Goal: Task Accomplishment & Management: Use online tool/utility

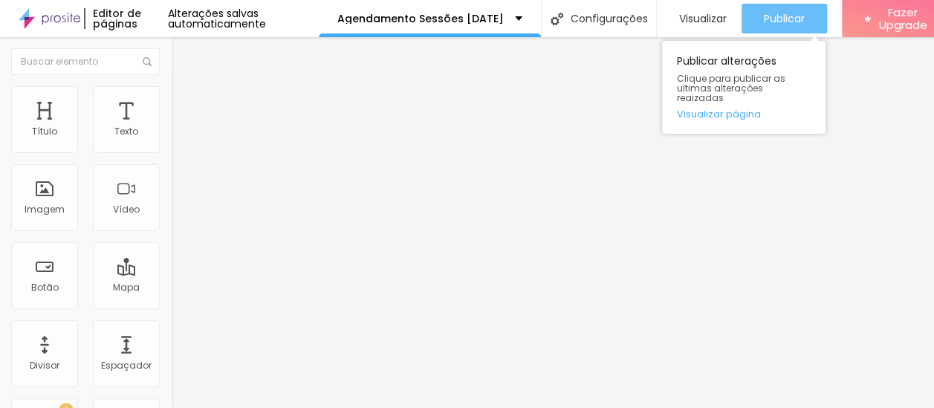
click at [805, 17] on span "Publicar" at bounding box center [784, 19] width 41 height 12
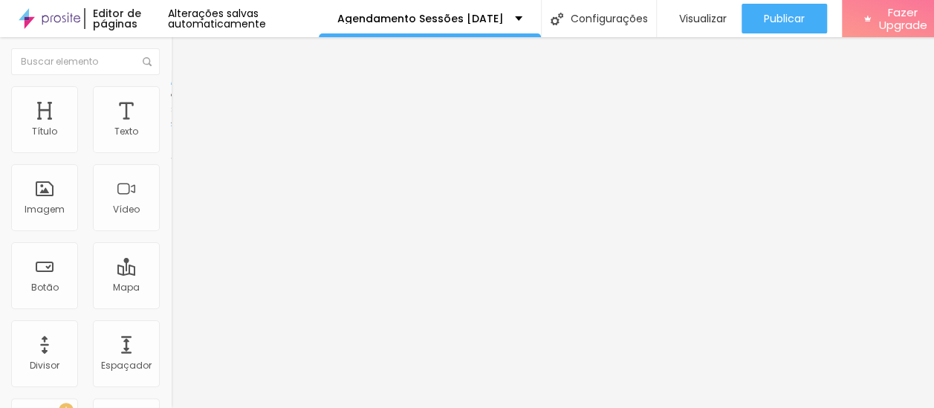
click at [182, 55] on div "Editar Coluna" at bounding box center [228, 54] width 92 height 12
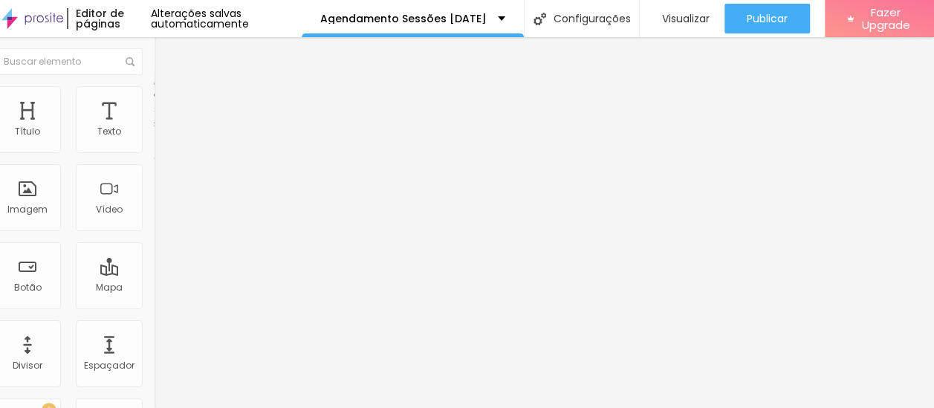
click at [154, 100] on li "Estilo" at bounding box center [239, 93] width 171 height 15
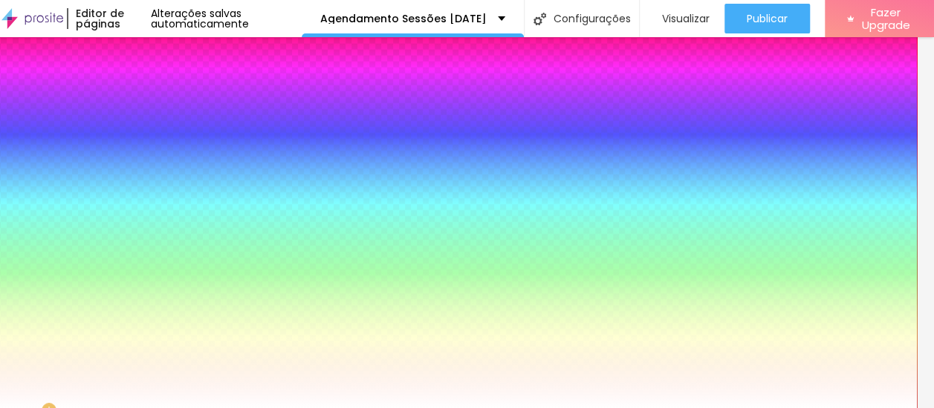
click at [154, 101] on li "Avançado" at bounding box center [239, 108] width 171 height 15
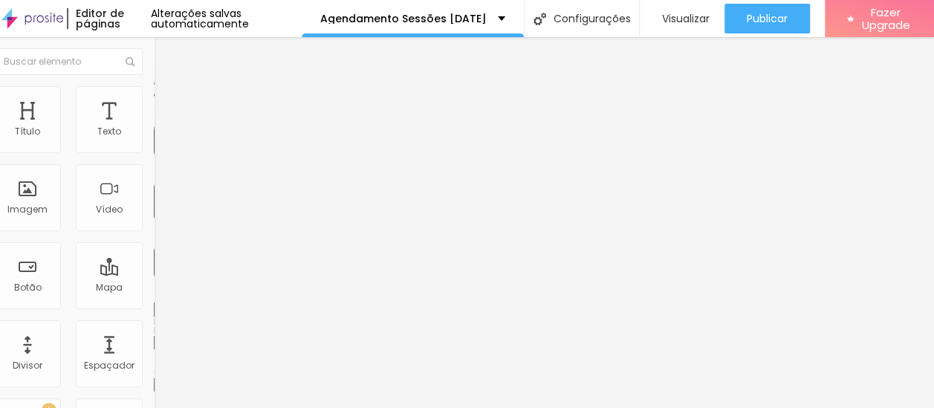
click at [154, 97] on li "Estilo" at bounding box center [239, 93] width 171 height 15
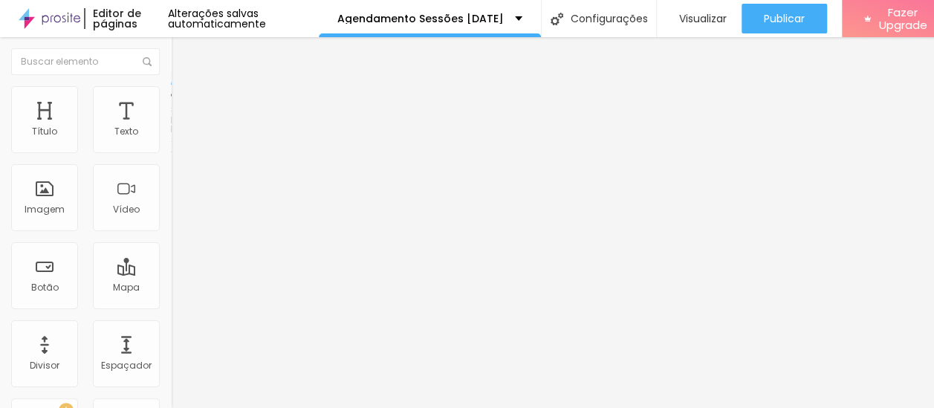
click at [182, 51] on img "button" at bounding box center [188, 54] width 12 height 12
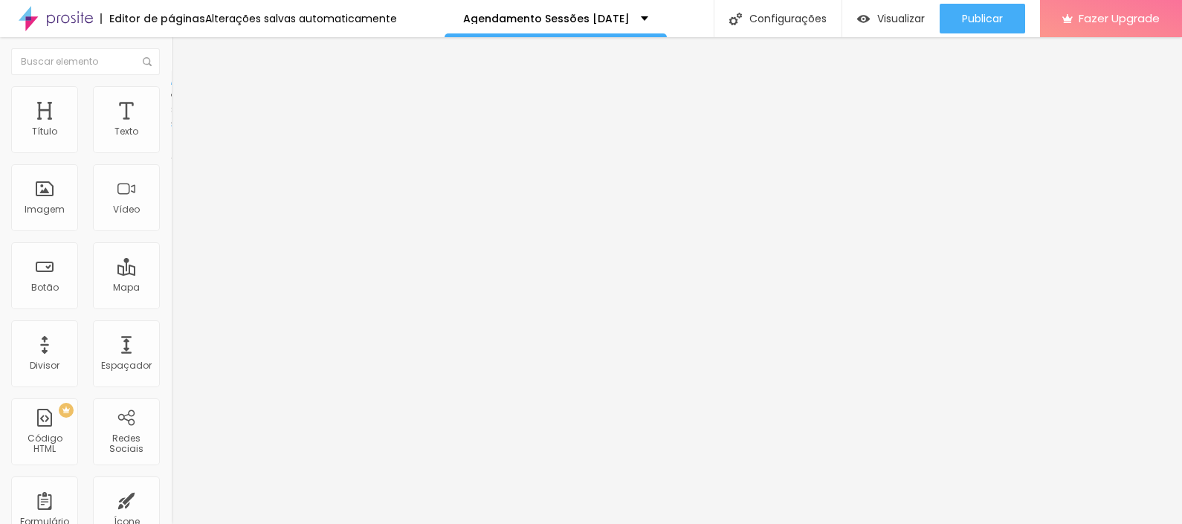
click at [171, 227] on div "Editar Coluna Conteúdo Estilo Avançado Alinhamento" at bounding box center [256, 280] width 171 height 487
click at [171, 93] on img at bounding box center [177, 92] width 13 height 13
click at [171, 91] on li "Estilo" at bounding box center [256, 93] width 171 height 15
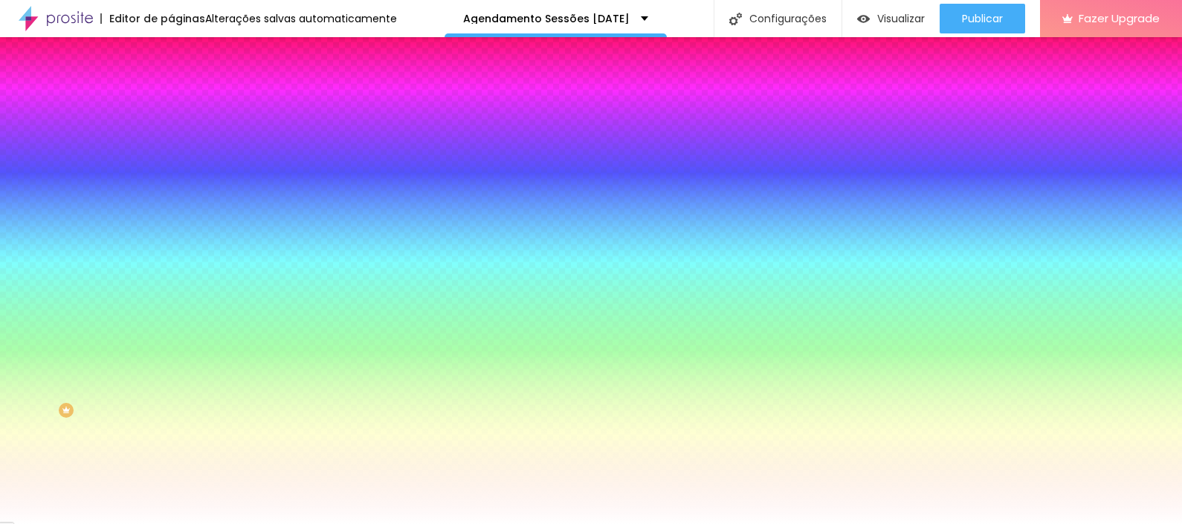
click at [171, 101] on li "Avançado" at bounding box center [256, 108] width 171 height 15
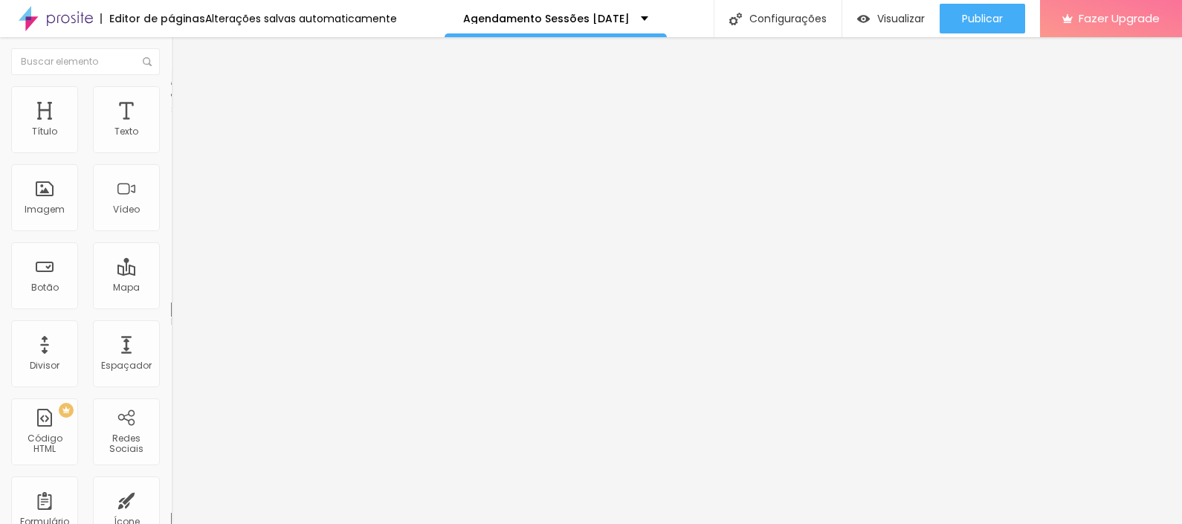
type input "15"
type input "10"
type input "5"
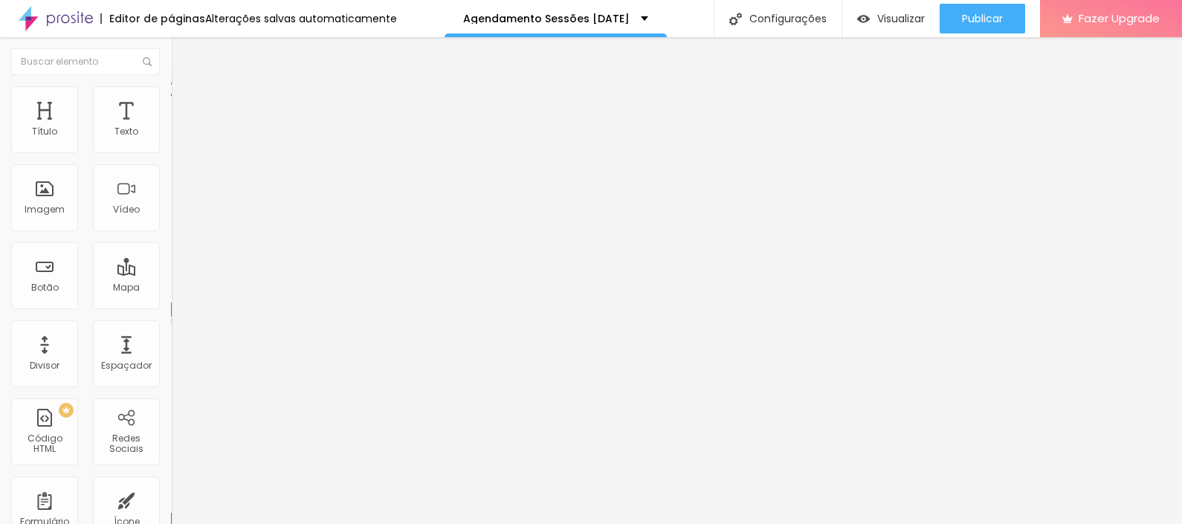
type input "5"
type input "0"
type input "30"
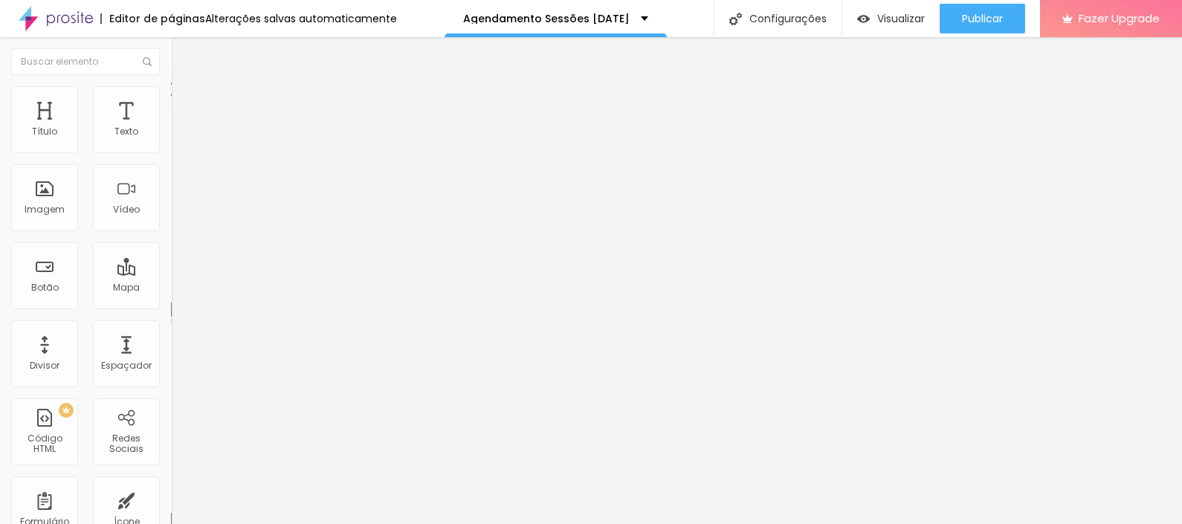
type input "0"
type input "5"
type input "10"
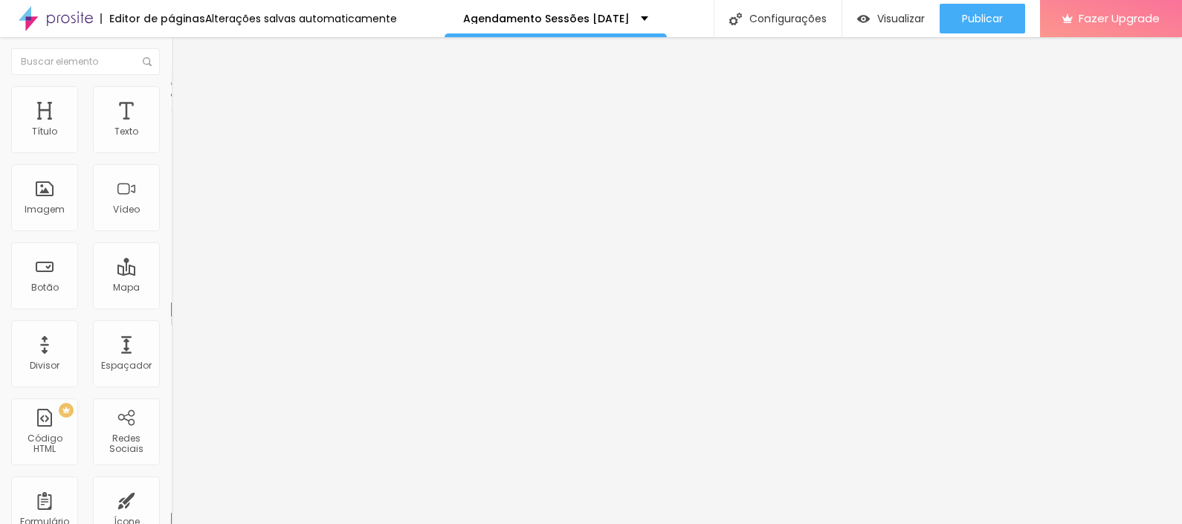
type input "10"
type input "20"
type input "25"
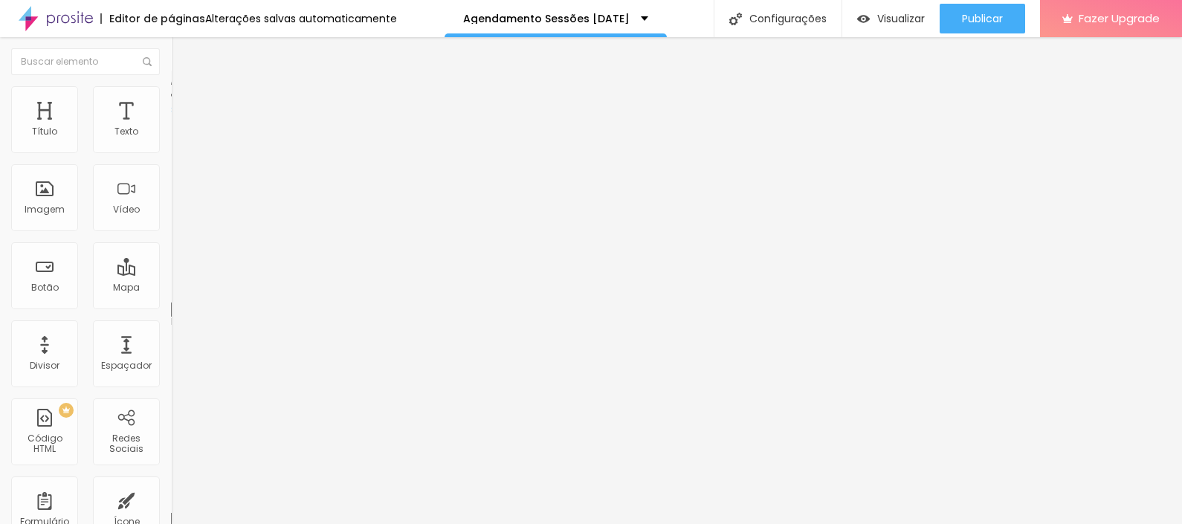
type input "30"
type input "20"
type input "15"
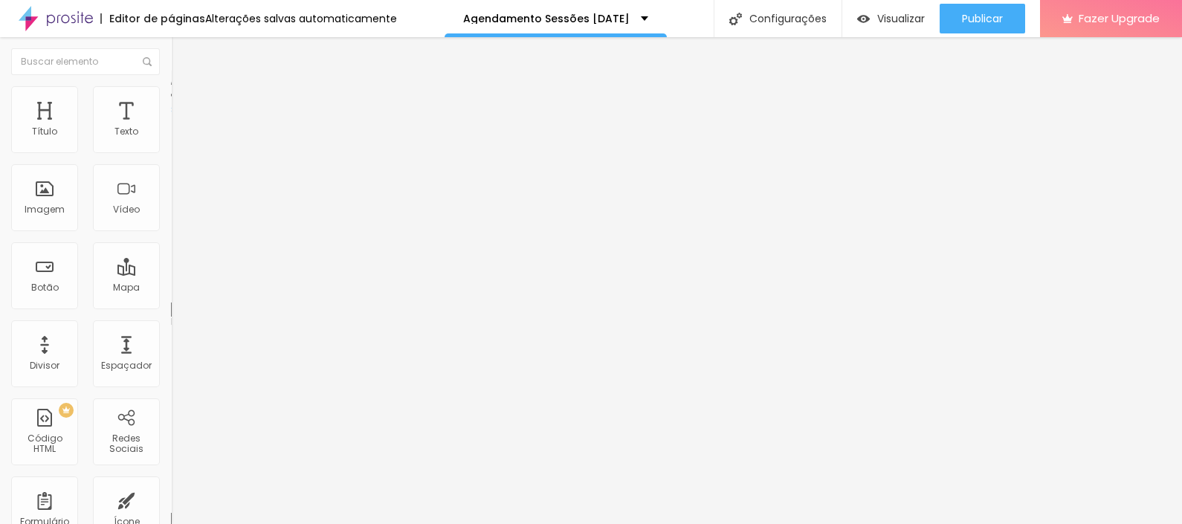
type input "15"
drag, startPoint x: 81, startPoint y: 143, endPoint x: 74, endPoint y: 149, distance: 9.5
type input "15"
click at [171, 288] on input "range" at bounding box center [219, 294] width 96 height 12
type input "0"
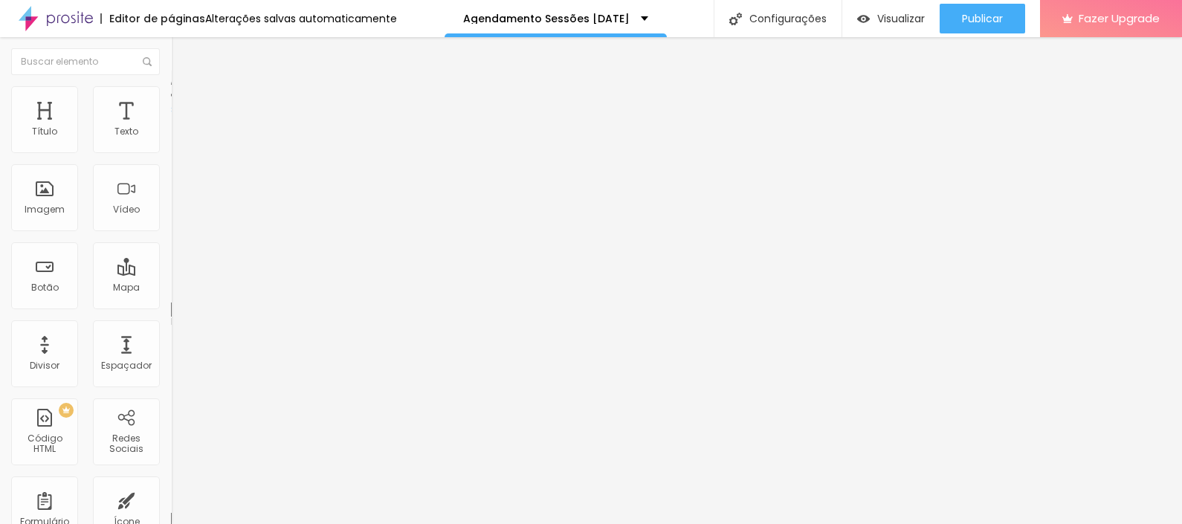
type input "0"
drag, startPoint x: 37, startPoint y: 175, endPoint x: -71, endPoint y: 172, distance: 108.5
type input "0"
click at [171, 407] on input "range" at bounding box center [219, 505] width 96 height 12
click at [184, 103] on span "Avançado" at bounding box center [208, 96] width 49 height 13
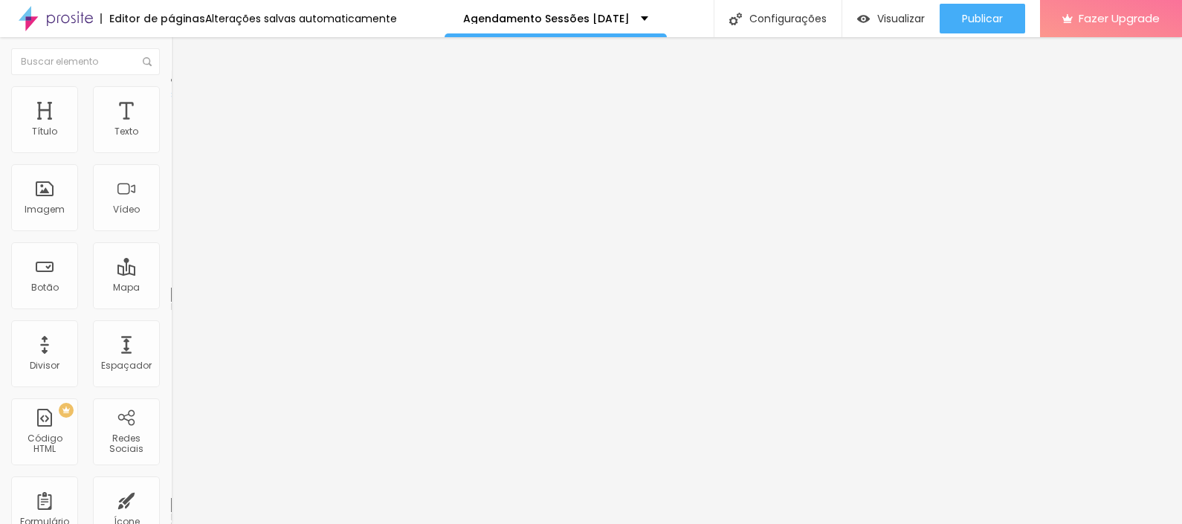
type input "14"
type input "16"
type input "18"
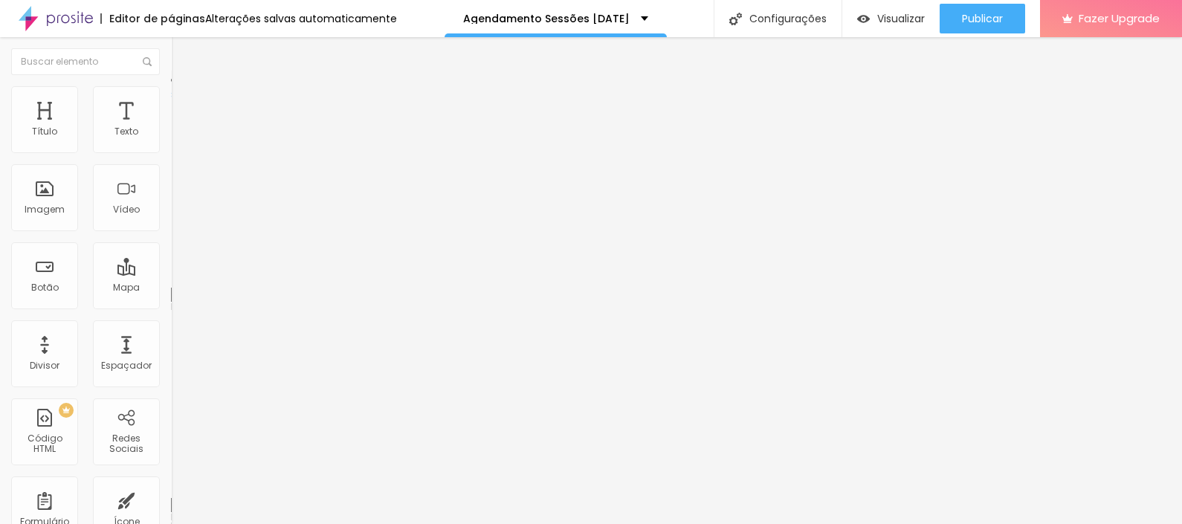
type input "18"
type input "20"
type input "21"
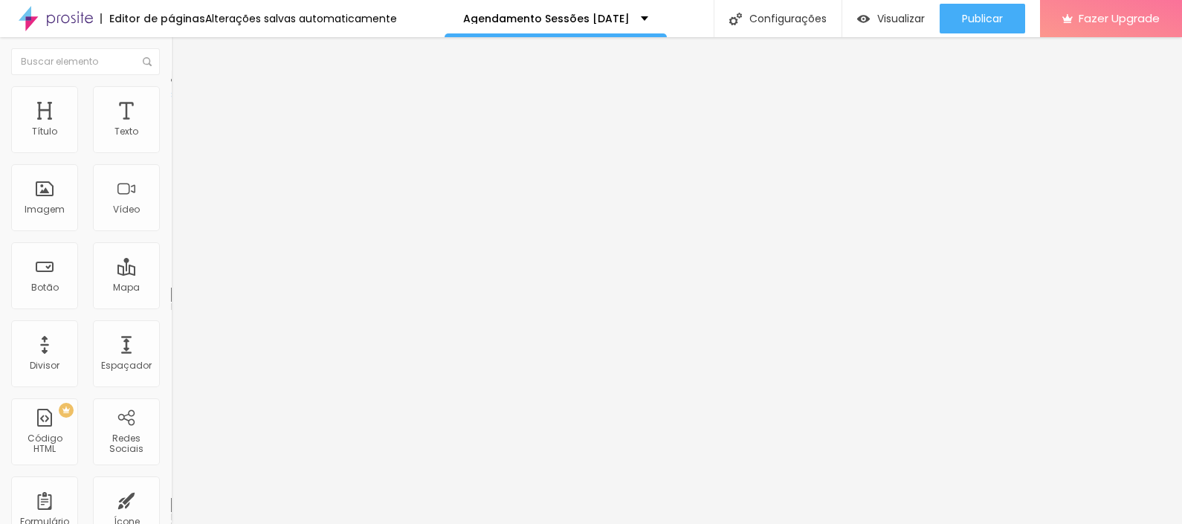
type input "22"
type input "23"
type input "24"
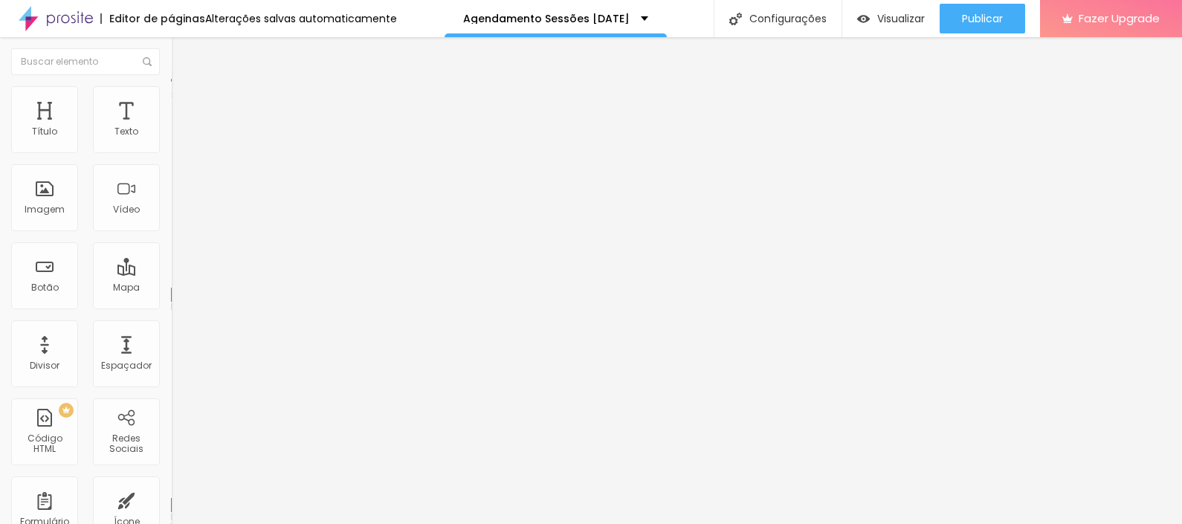
type input "24"
type input "27"
type input "29"
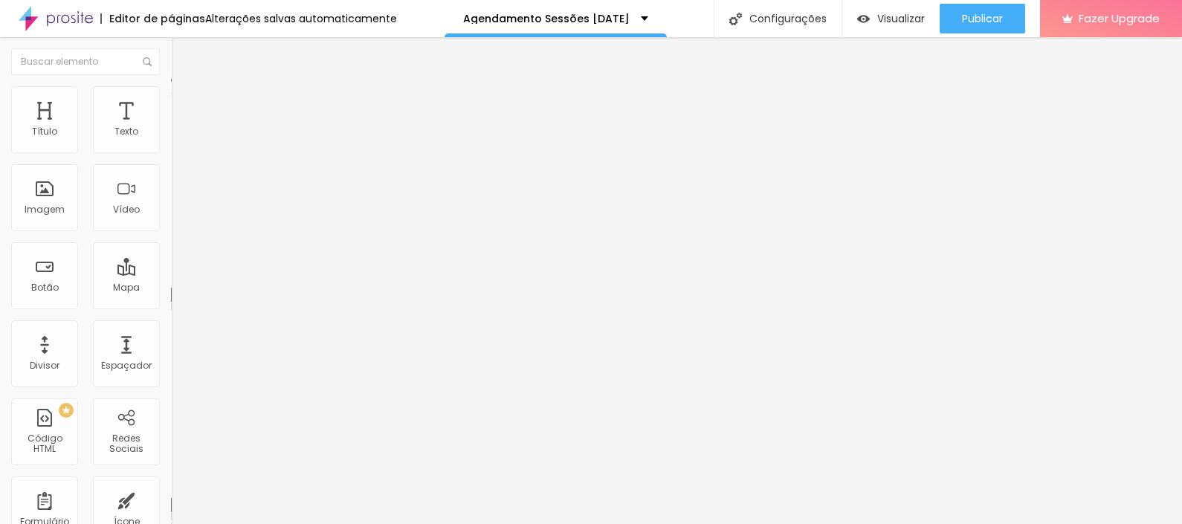
type input "30"
drag, startPoint x: 45, startPoint y: 144, endPoint x: 57, endPoint y: 137, distance: 14.3
type input "30"
click at [171, 274] on input "range" at bounding box center [219, 280] width 96 height 12
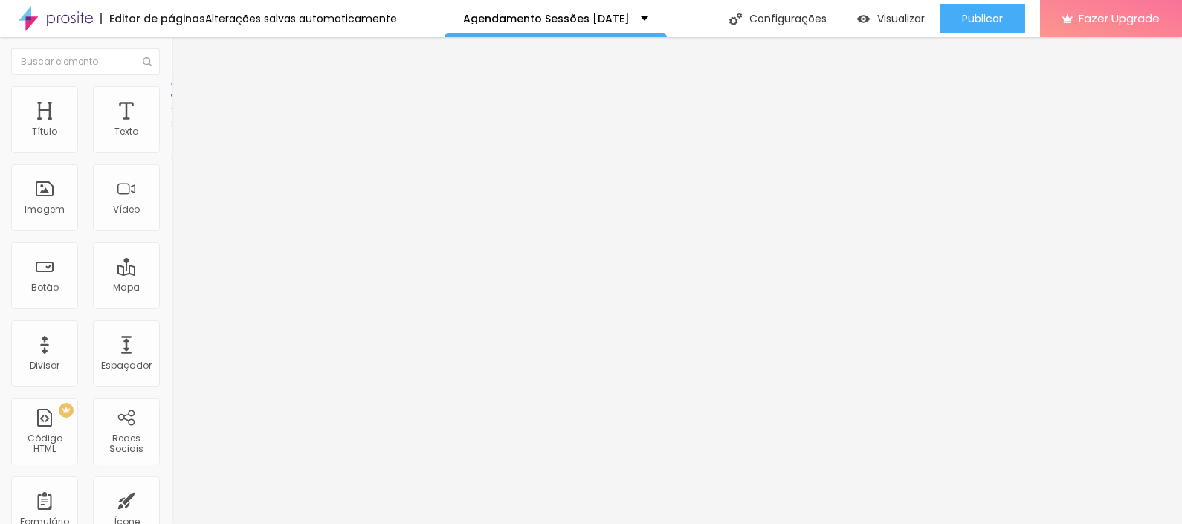
click at [171, 101] on li "Avançado" at bounding box center [256, 108] width 171 height 15
type input "15"
type input "20"
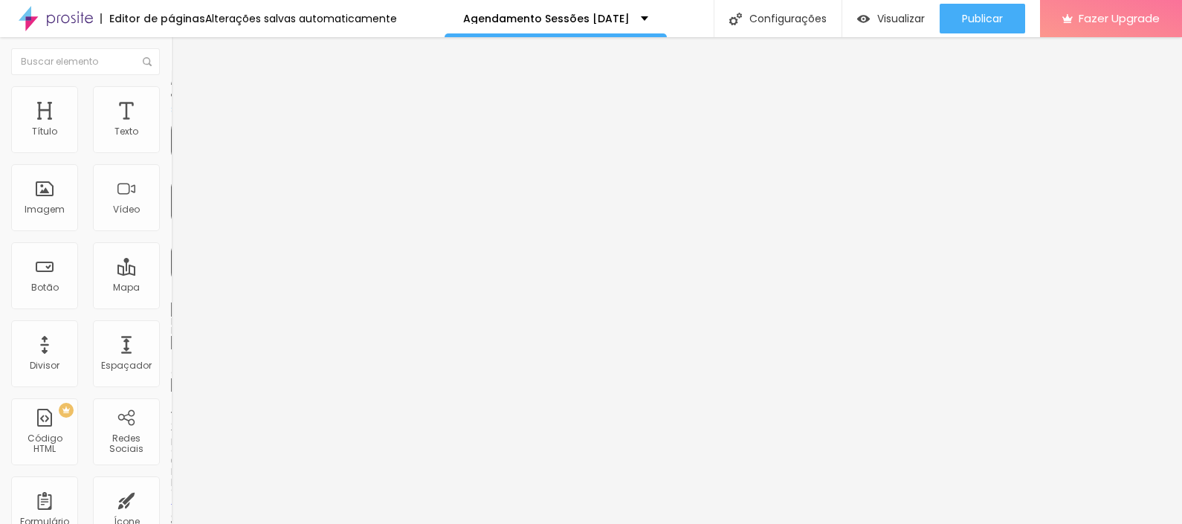
click at [171, 288] on input "range" at bounding box center [219, 294] width 96 height 12
click at [171, 100] on li "Estilo" at bounding box center [256, 93] width 171 height 15
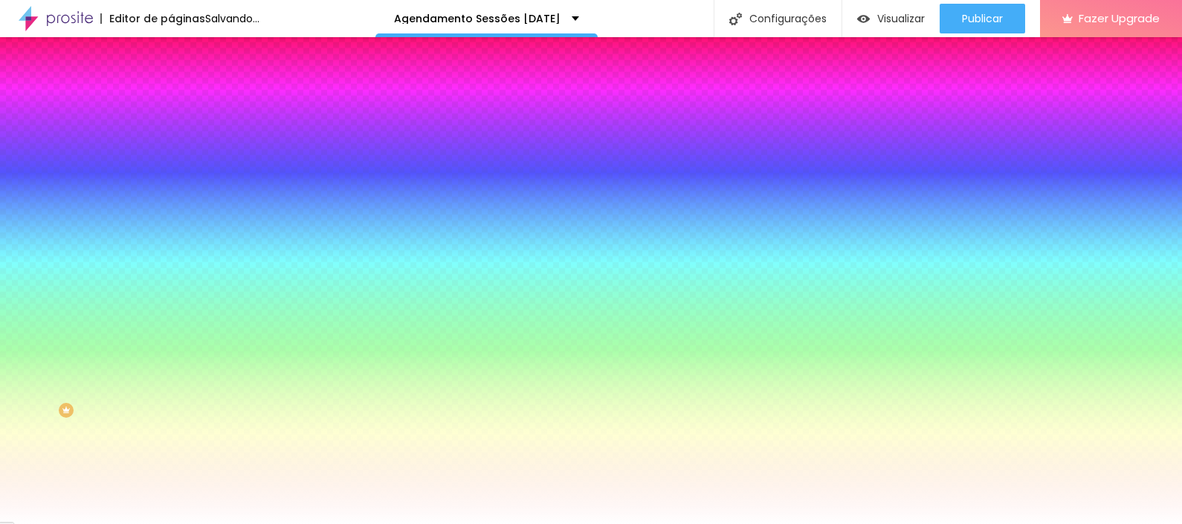
click at [184, 88] on span "Conteúdo" at bounding box center [207, 81] width 46 height 13
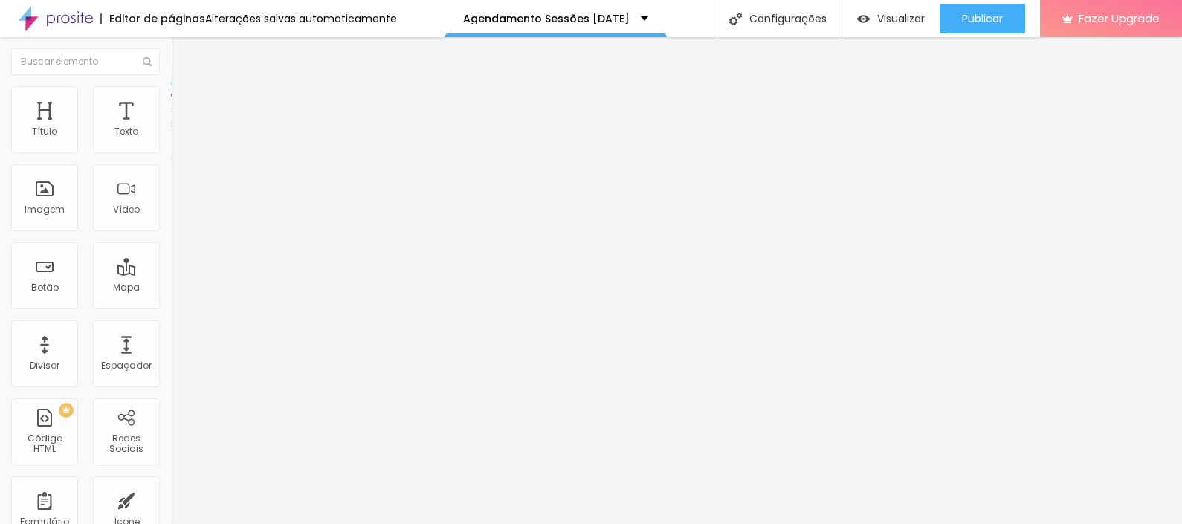
click at [171, 101] on li "Avançado" at bounding box center [256, 108] width 171 height 15
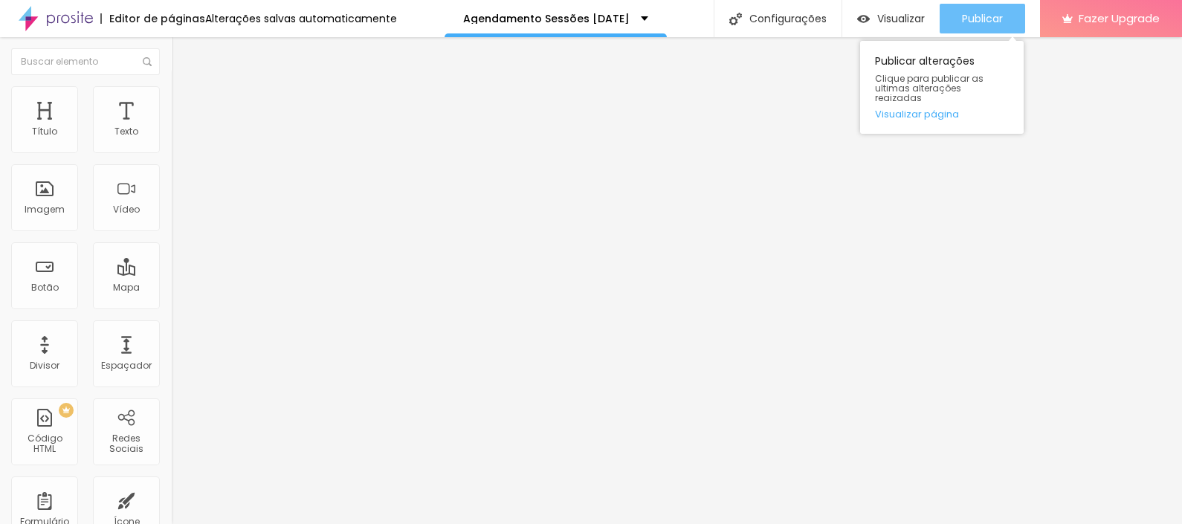
click at [933, 19] on span "Publicar" at bounding box center [982, 19] width 41 height 12
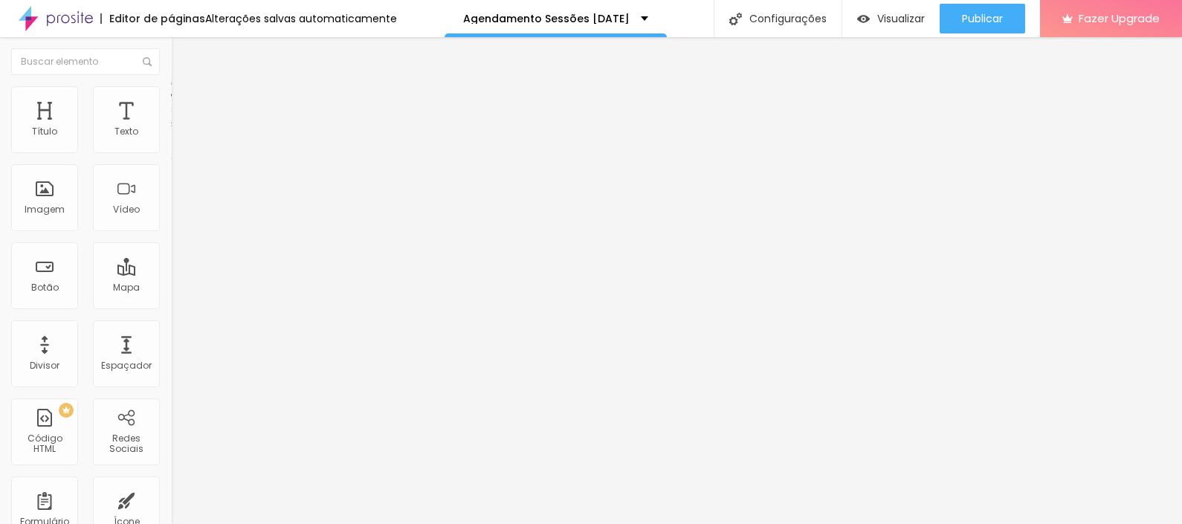
click at [171, 93] on img at bounding box center [177, 92] width 13 height 13
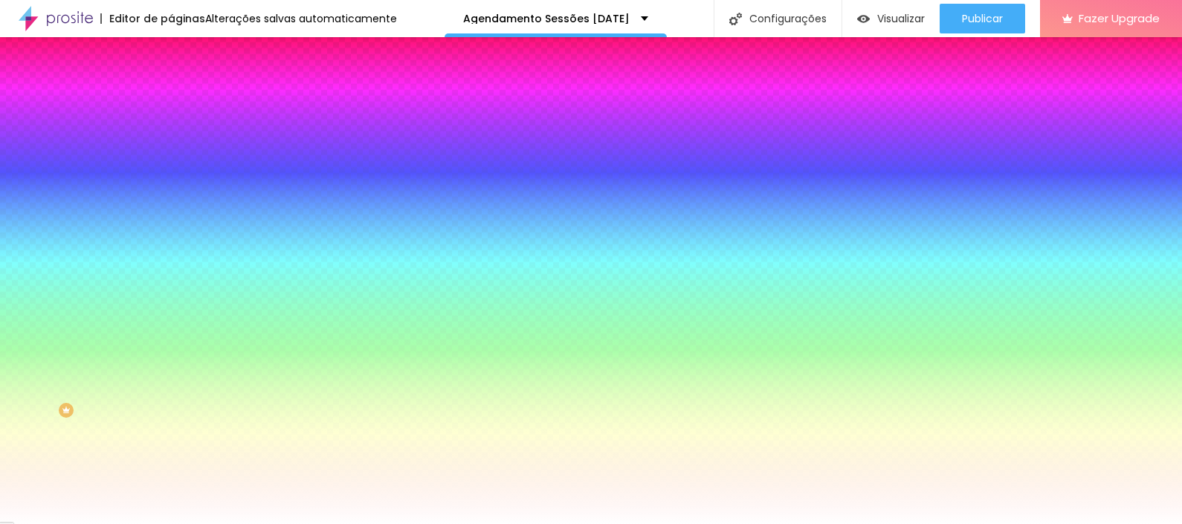
click at [171, 101] on li "Avançado" at bounding box center [256, 108] width 171 height 15
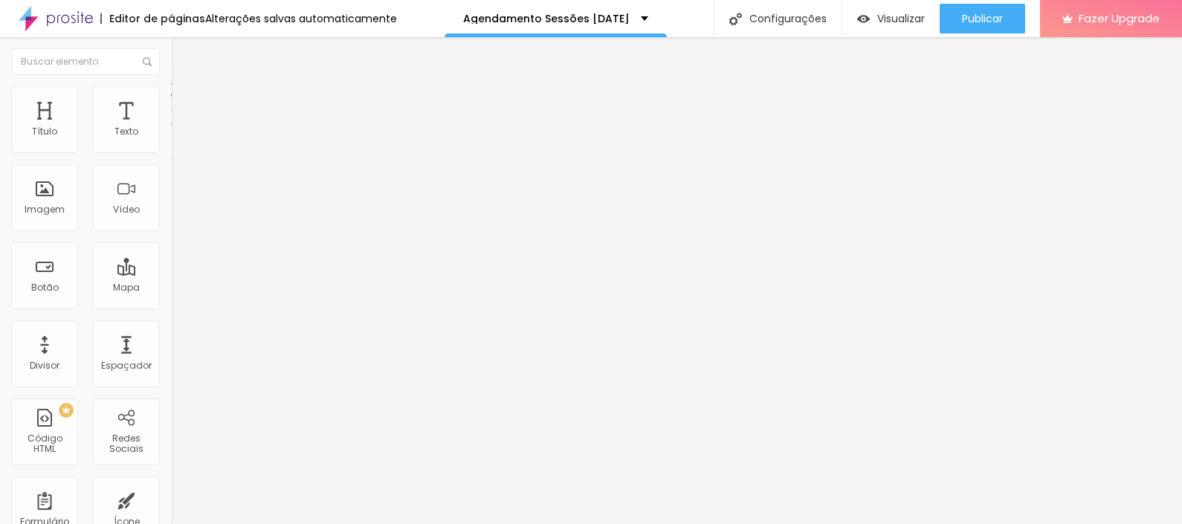
click at [171, 101] on img at bounding box center [177, 107] width 13 height 13
click at [171, 97] on li "Estilo" at bounding box center [256, 93] width 171 height 15
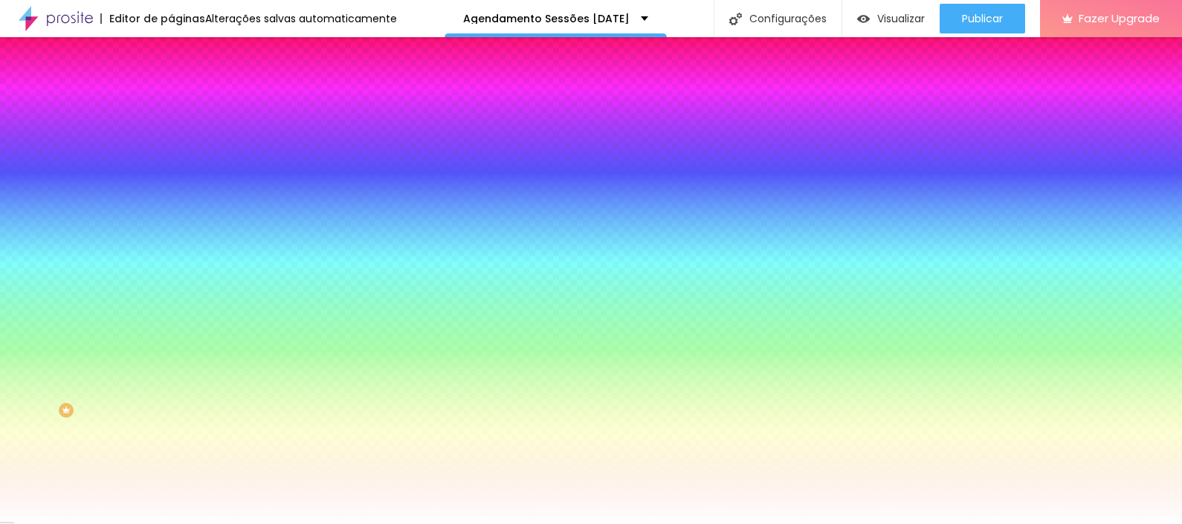
click at [171, 86] on li "Conteúdo" at bounding box center [256, 78] width 171 height 15
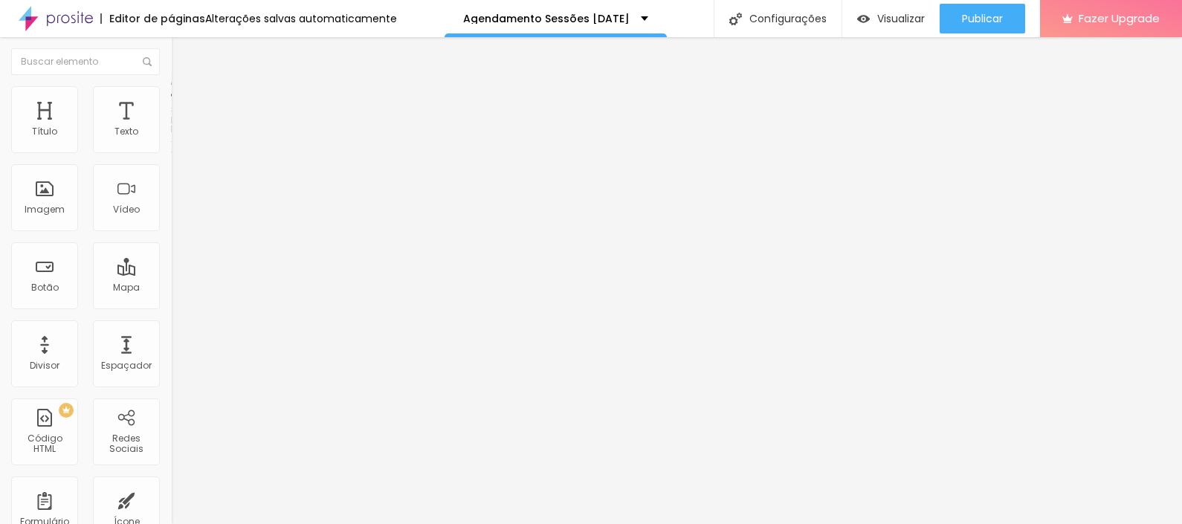
click at [184, 103] on span "Estilo" at bounding box center [195, 96] width 23 height 13
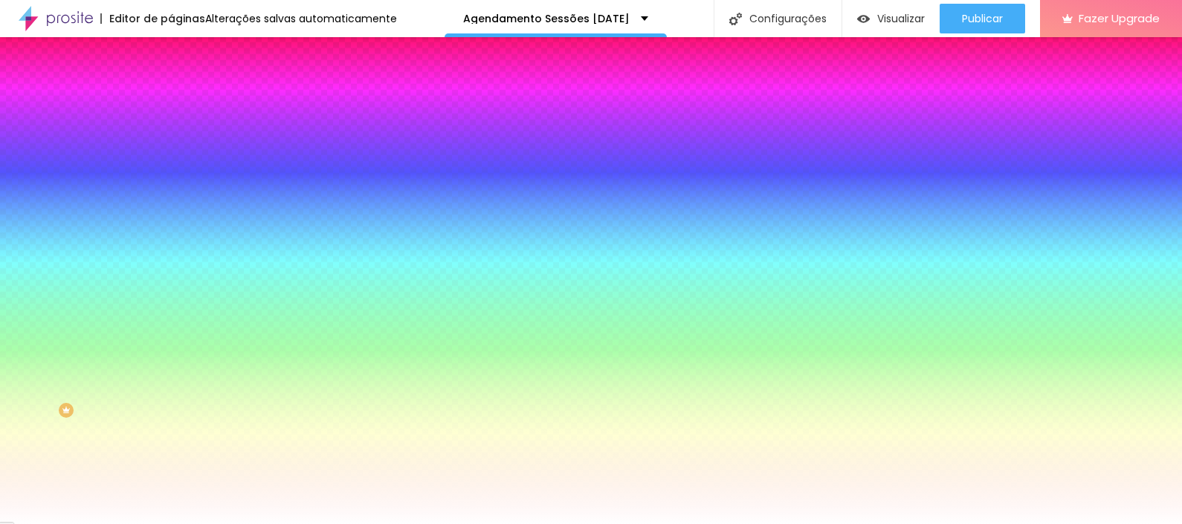
click at [171, 101] on li "Avançado" at bounding box center [256, 108] width 171 height 15
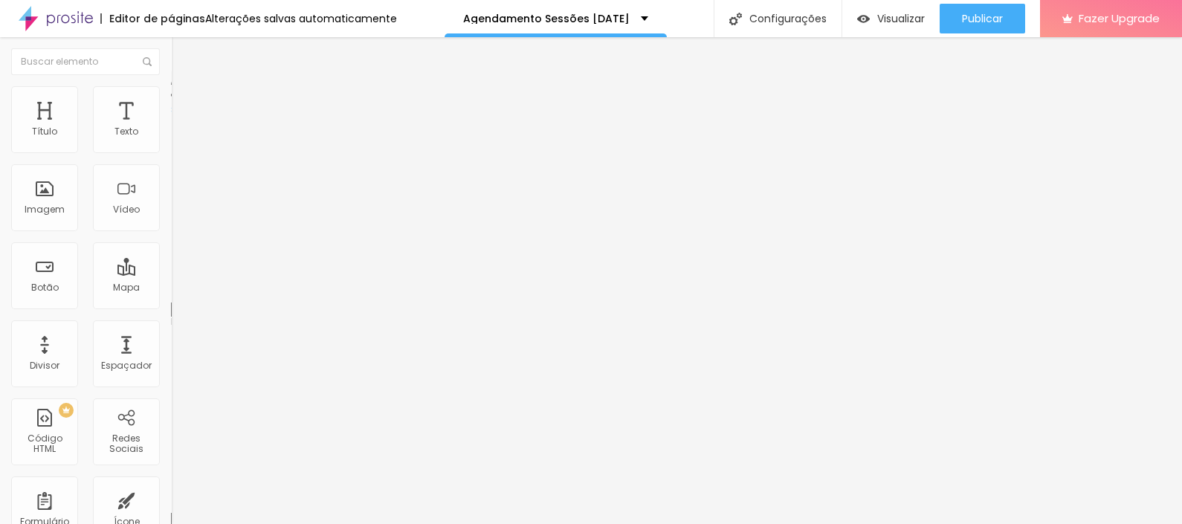
type input "0"
drag, startPoint x: 32, startPoint y: 173, endPoint x: 16, endPoint y: 176, distance: 15.9
type input "0"
click at [171, 407] on input "range" at bounding box center [219, 505] width 96 height 12
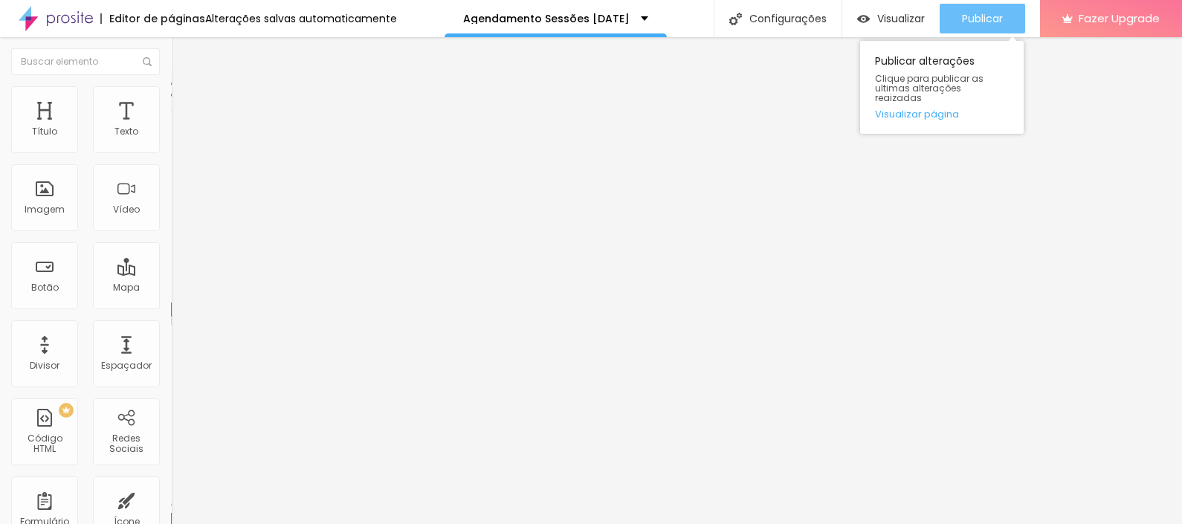
click at [933, 13] on span "Publicar" at bounding box center [982, 19] width 41 height 12
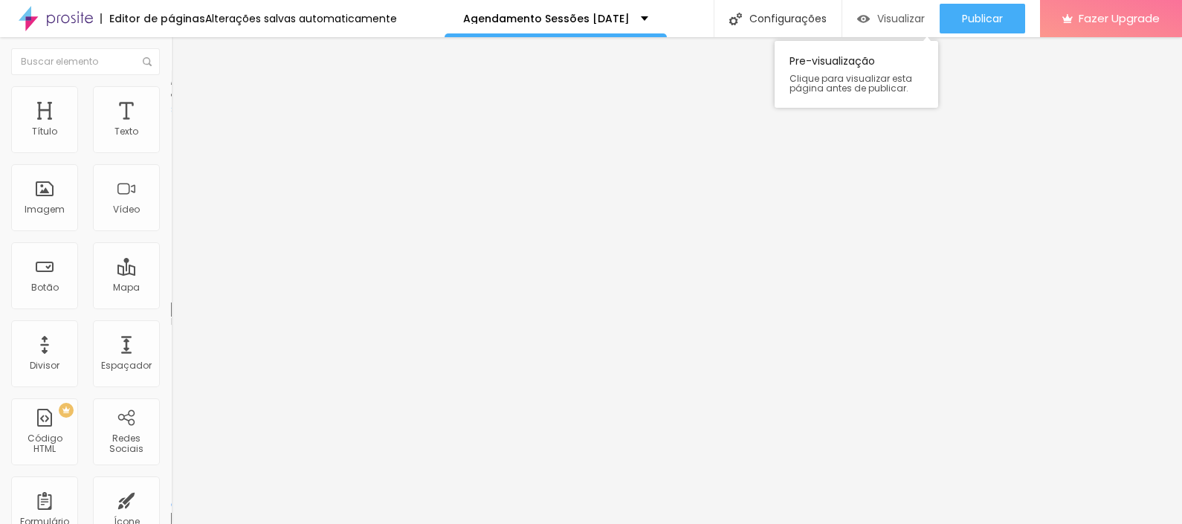
click at [908, 10] on div "Visualizar" at bounding box center [891, 19] width 68 height 30
